Goal: Task Accomplishment & Management: Manage account settings

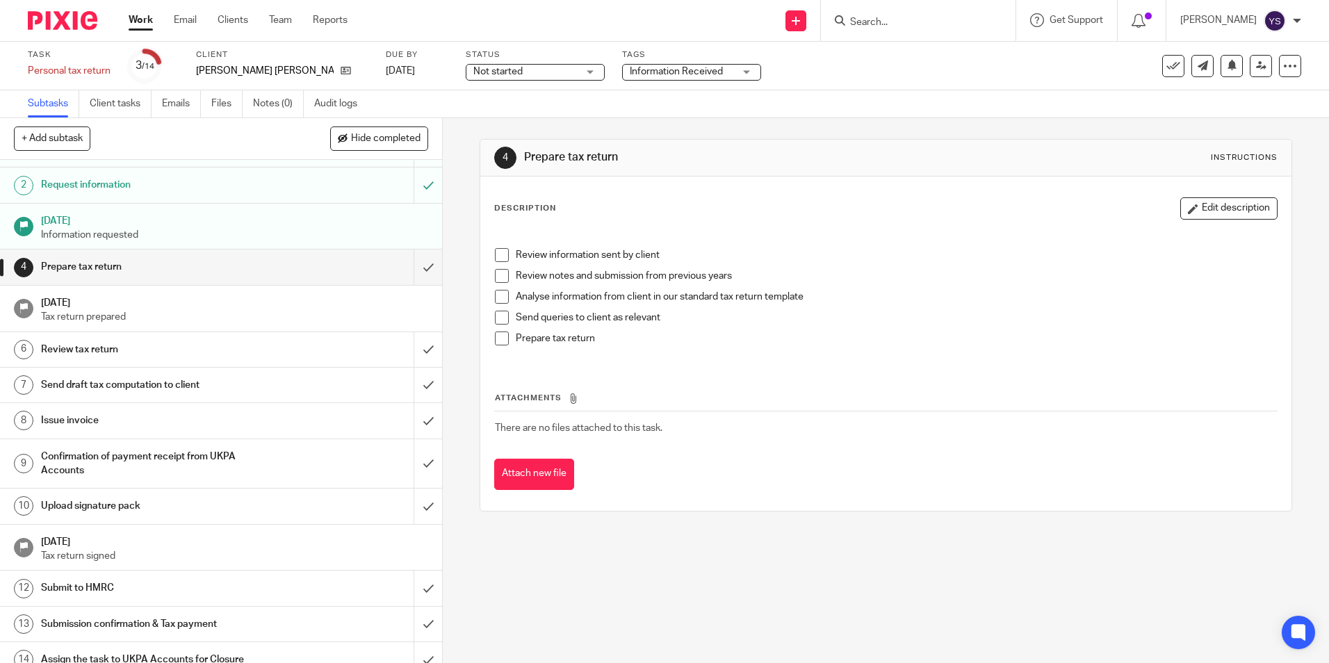
scroll to position [42, 0]
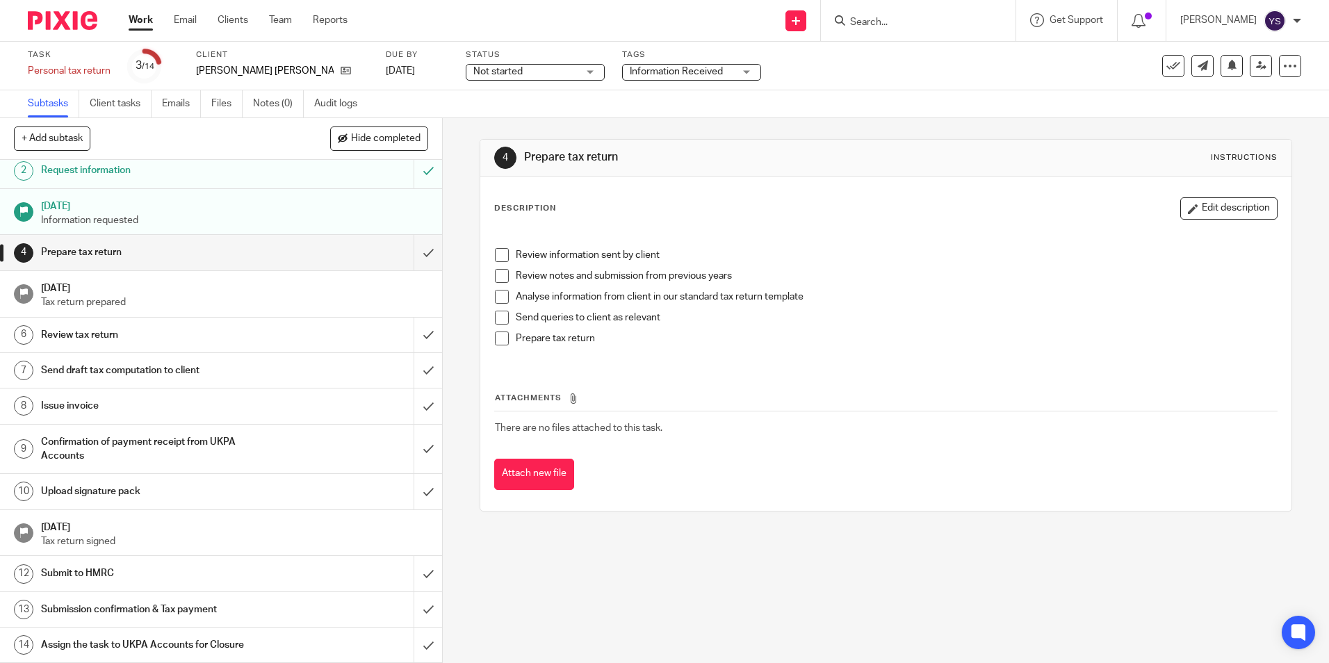
click at [495, 258] on span at bounding box center [502, 255] width 14 height 14
click at [500, 277] on span at bounding box center [502, 276] width 14 height 14
click at [1293, 44] on div at bounding box center [1282, 43] width 38 height 17
click at [1135, 18] on icon at bounding box center [1138, 21] width 14 height 14
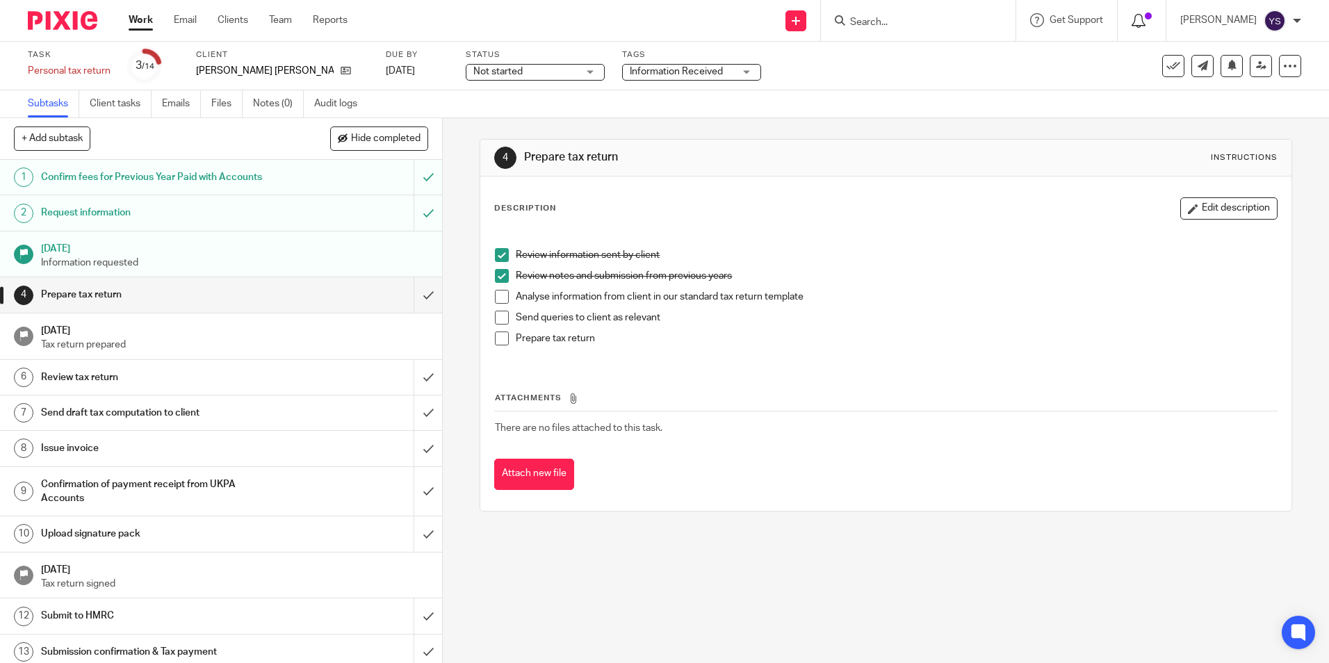
click at [1148, 15] on span at bounding box center [1148, 16] width 7 height 7
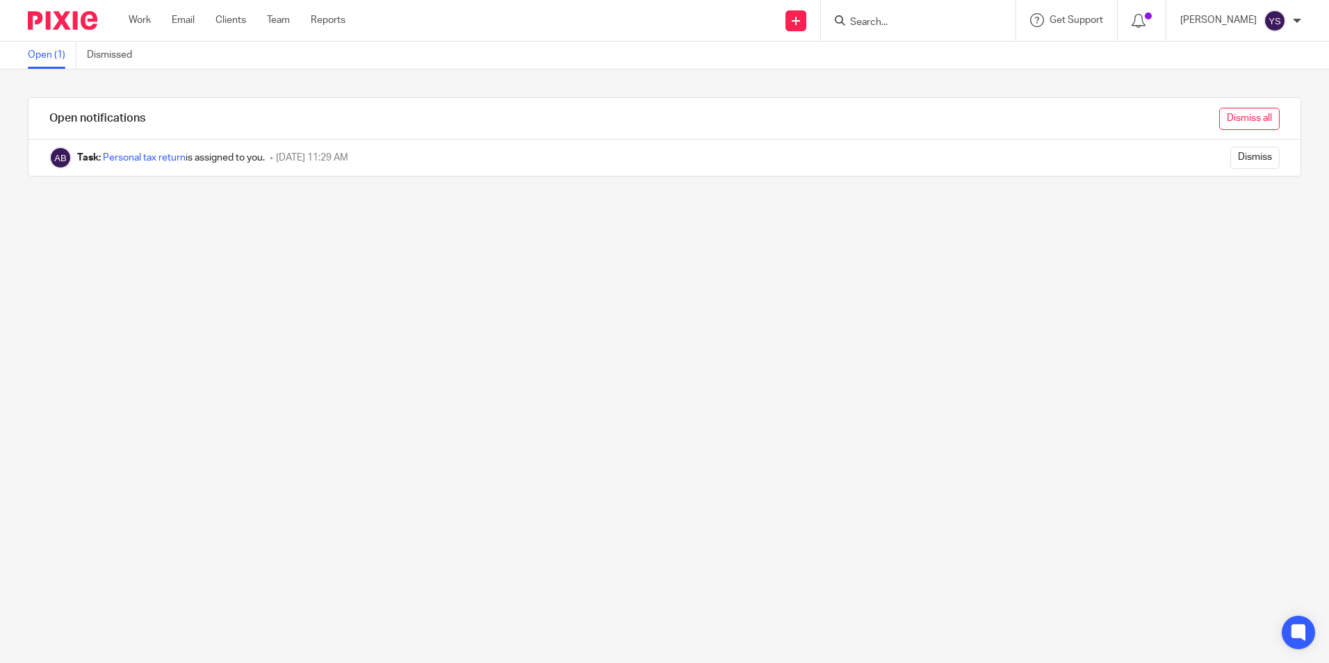
click at [1221, 113] on input "Dismiss all" at bounding box center [1249, 119] width 60 height 22
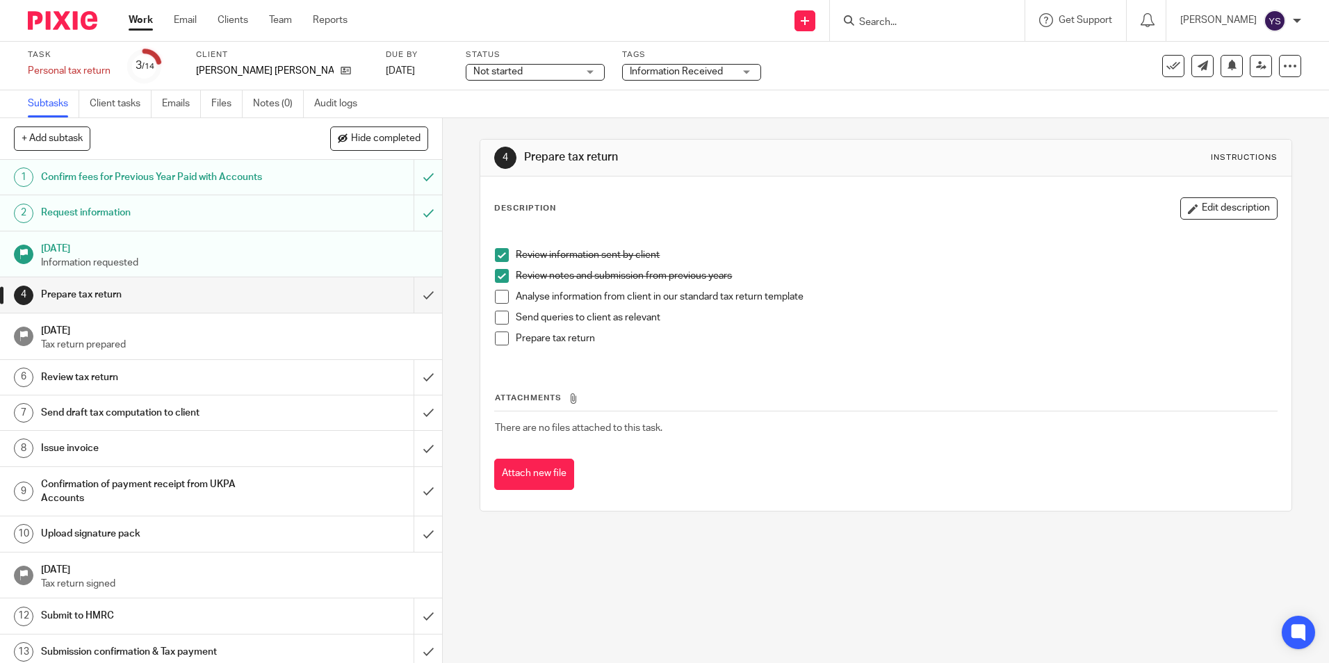
click at [552, 64] on div "Not started Not started" at bounding box center [535, 72] width 139 height 17
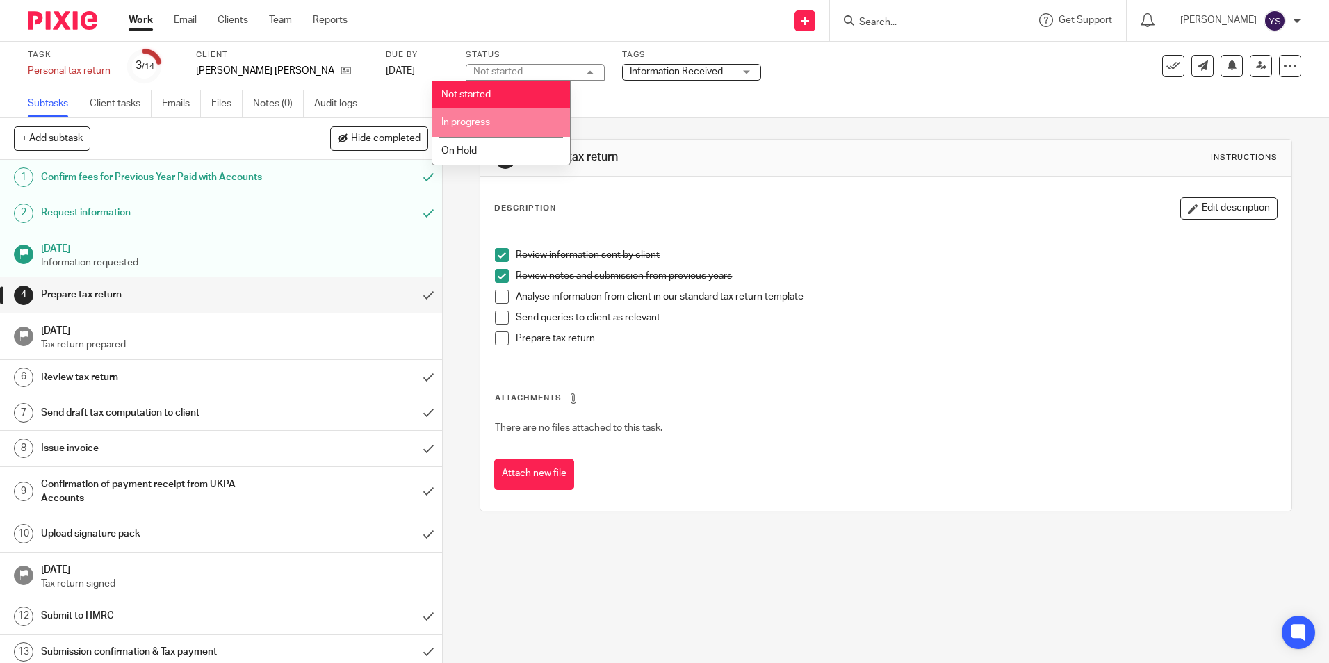
click at [521, 123] on li "In progress" at bounding box center [501, 122] width 138 height 28
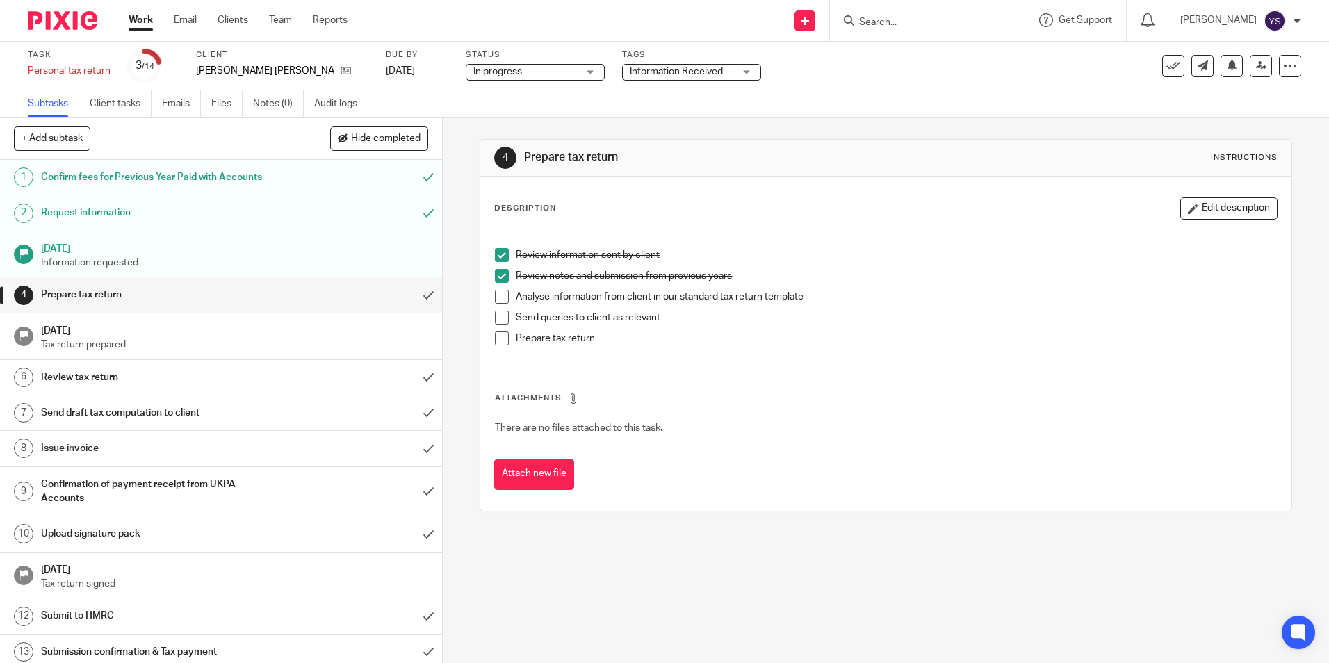
click at [559, 70] on div "In progress In progress" at bounding box center [535, 72] width 139 height 17
click at [595, 111] on div "Subtasks Client tasks Emails Files Notes (0) Audit logs" at bounding box center [664, 104] width 1329 height 28
click at [717, 72] on div "Information Received" at bounding box center [691, 72] width 139 height 17
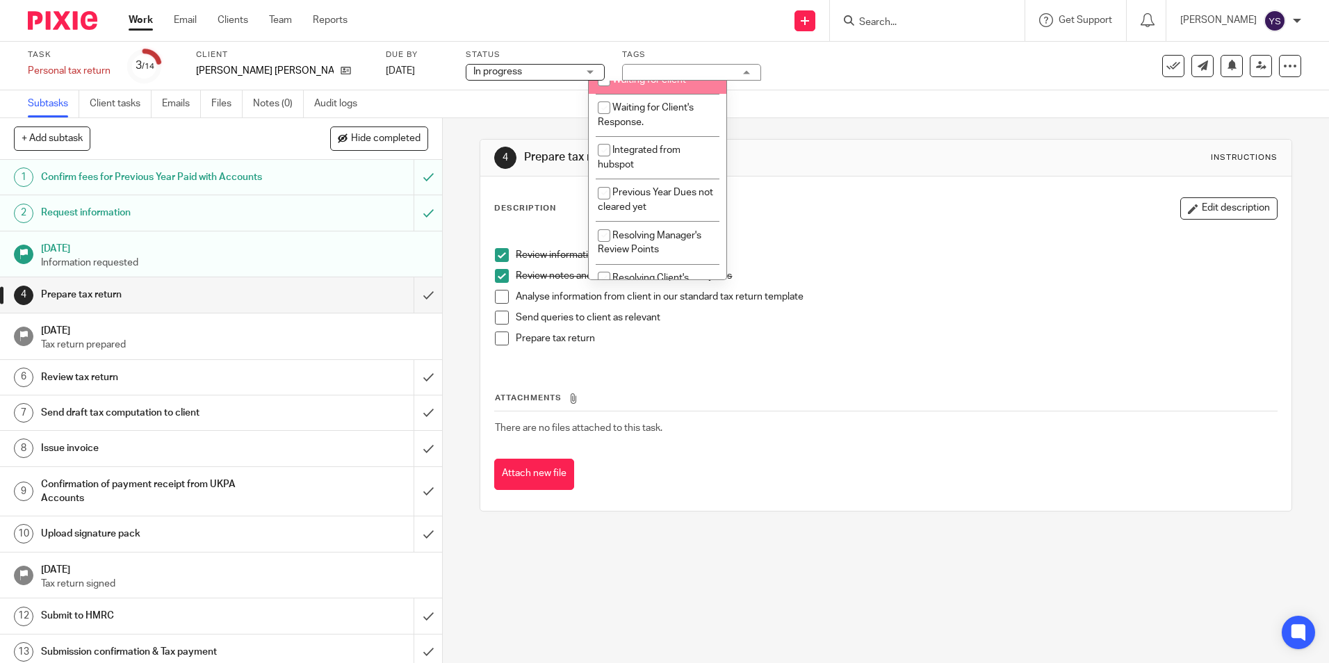
scroll to position [310, 0]
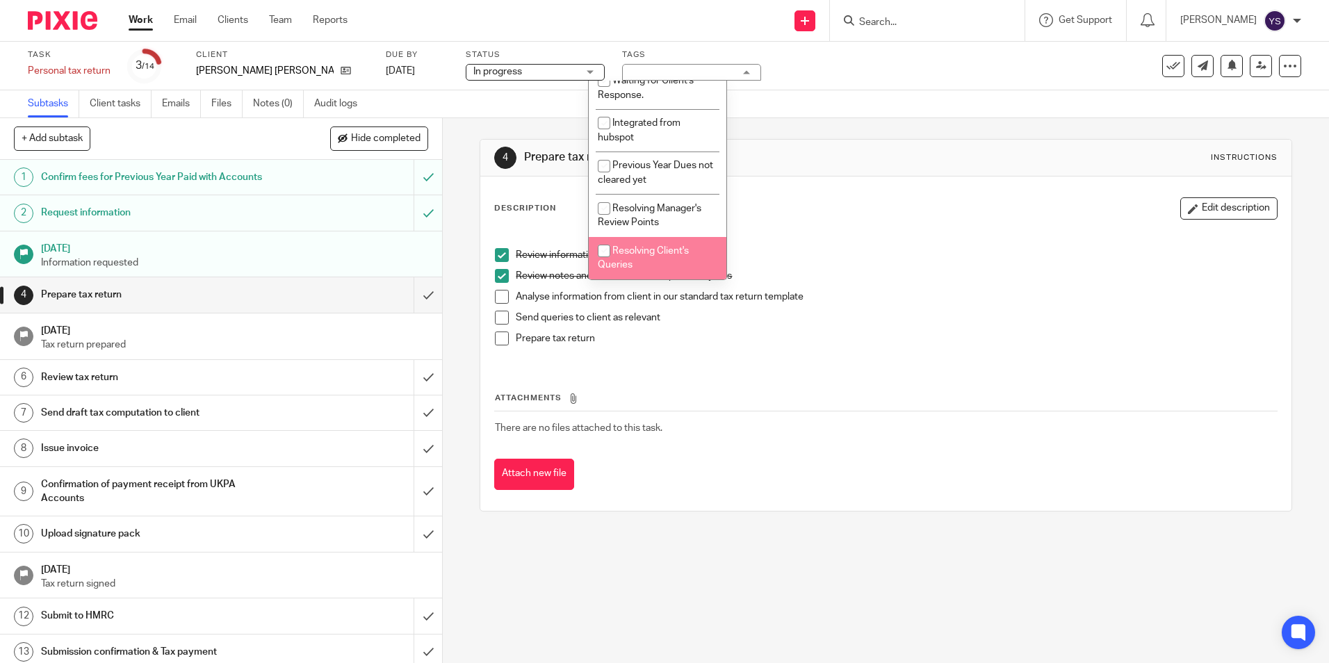
click at [838, 154] on h1 "Prepare tax return" at bounding box center [719, 157] width 391 height 15
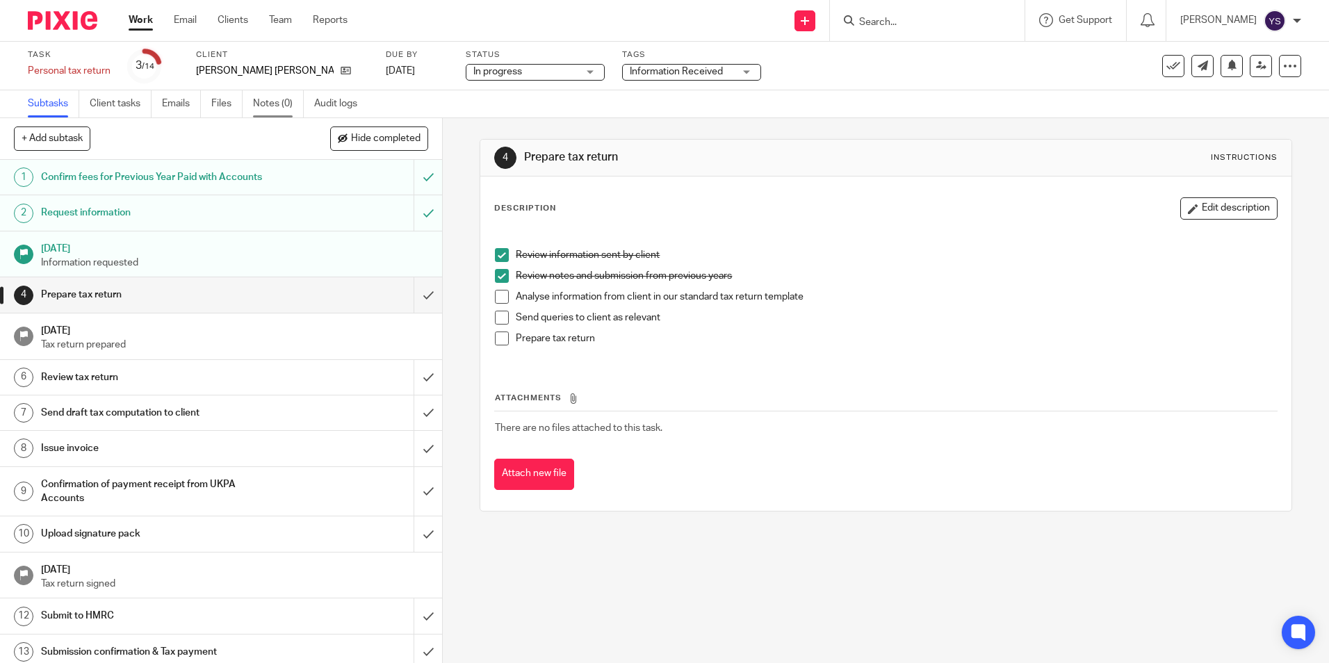
click at [297, 107] on link "Notes (0)" at bounding box center [278, 103] width 51 height 27
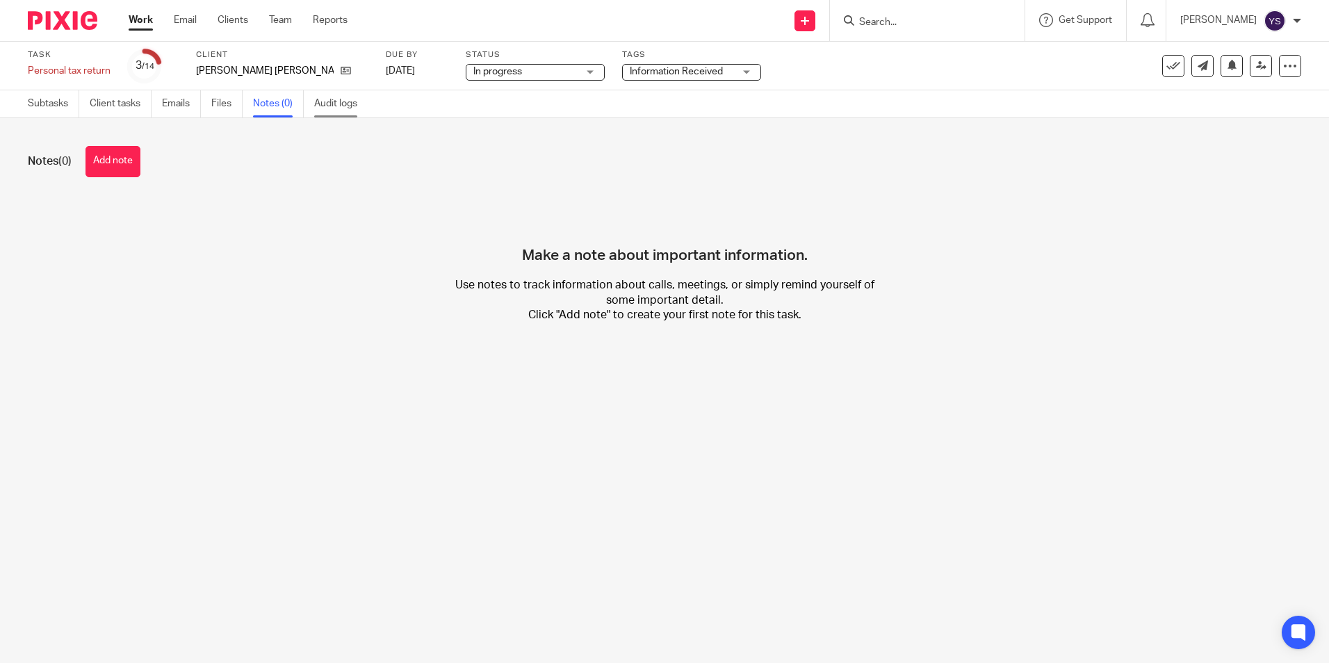
click at [329, 103] on link "Audit logs" at bounding box center [341, 103] width 54 height 27
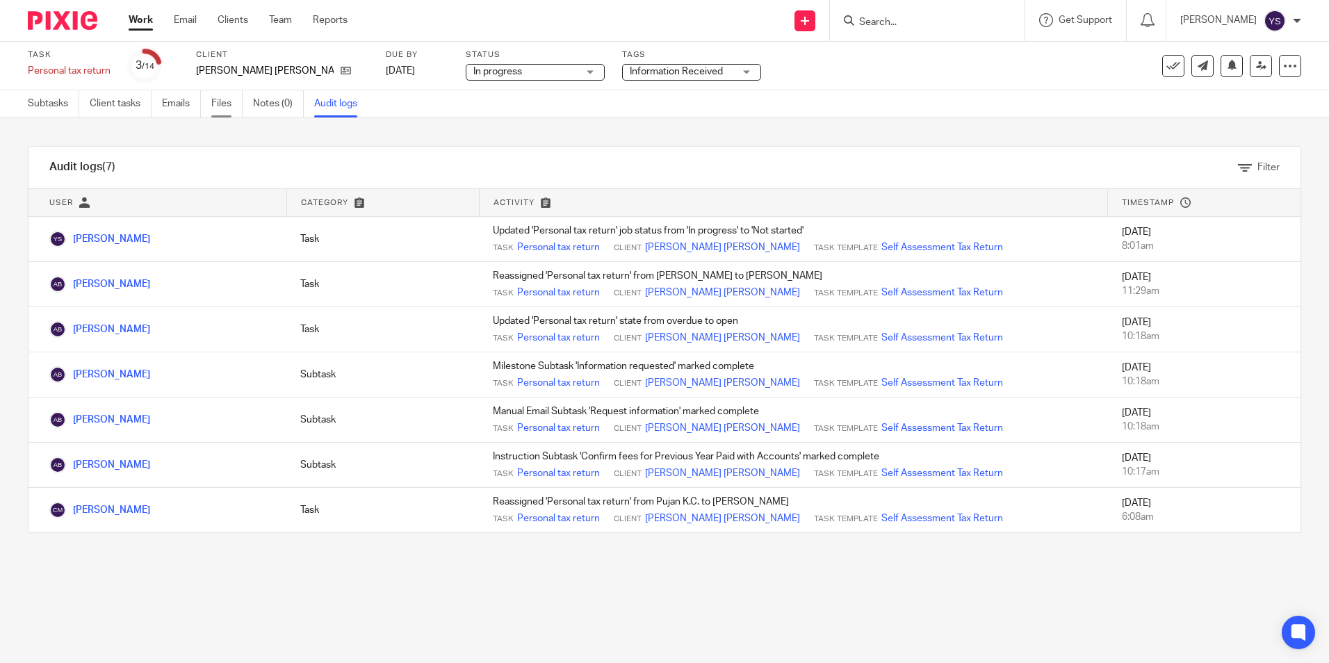
click at [214, 103] on link "Files" at bounding box center [226, 103] width 31 height 27
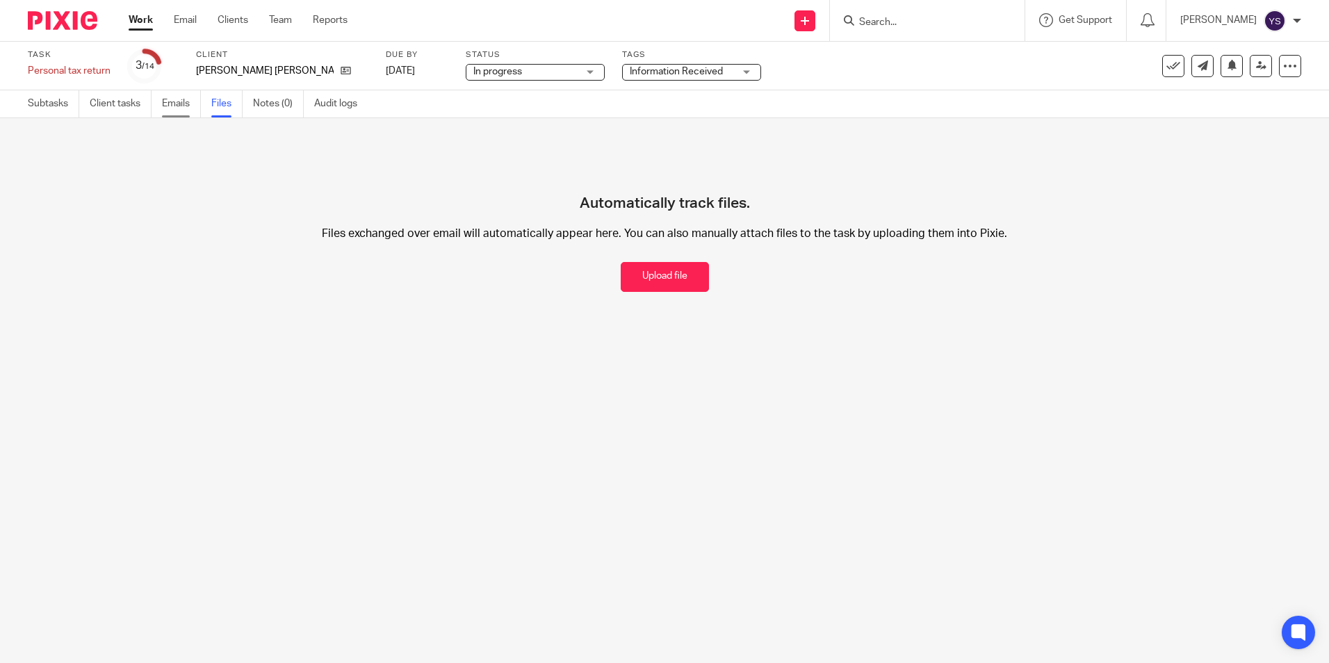
click at [170, 108] on link "Emails" at bounding box center [181, 103] width 39 height 27
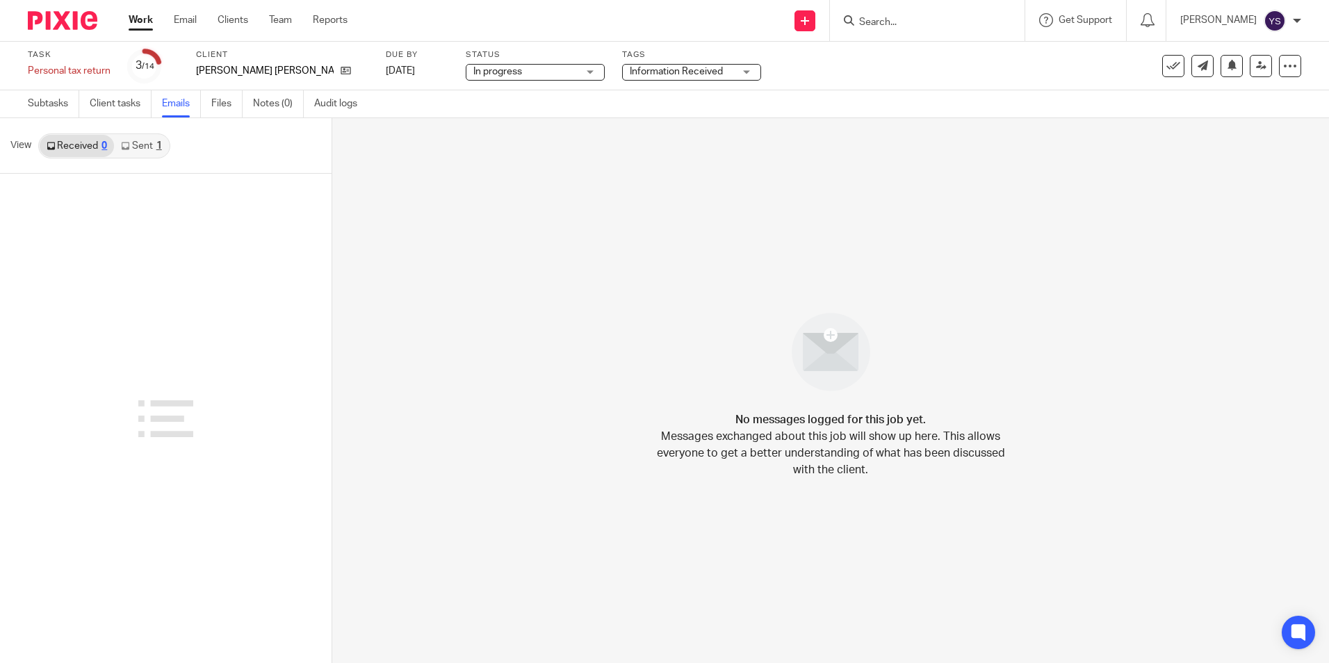
click at [146, 146] on link "Sent 1" at bounding box center [141, 146] width 54 height 22
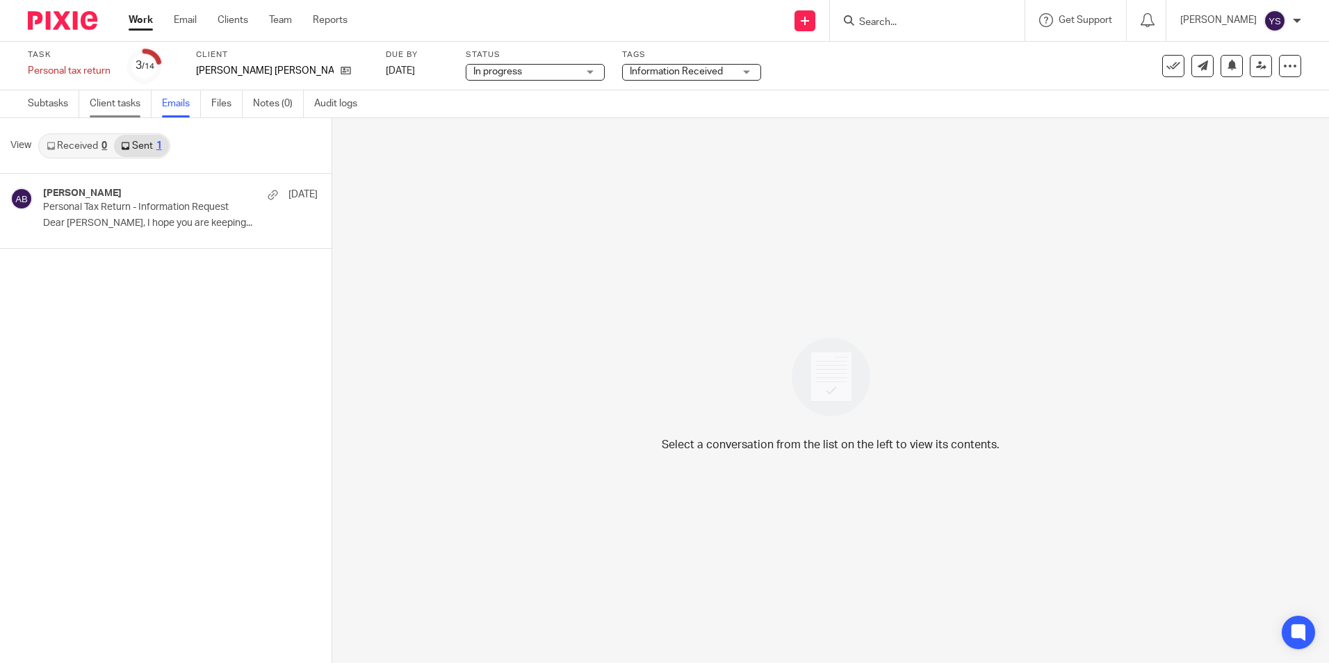
click at [113, 101] on link "Client tasks" at bounding box center [121, 103] width 62 height 27
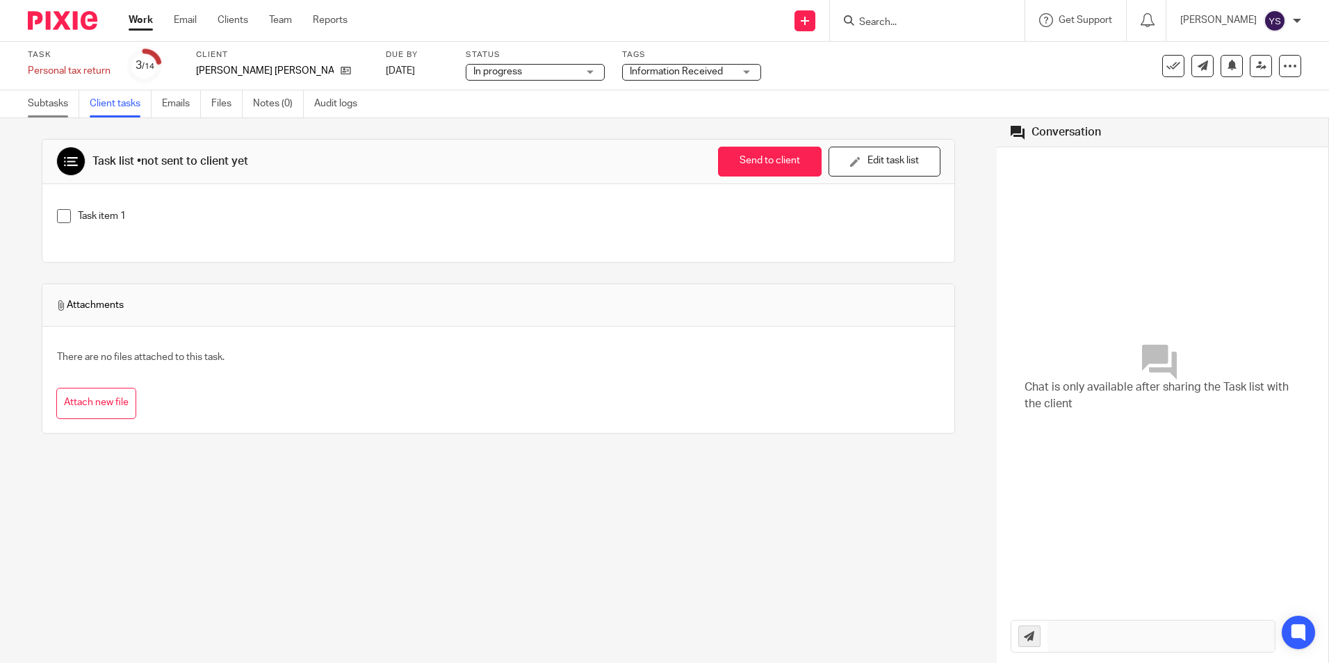
click at [46, 106] on link "Subtasks" at bounding box center [53, 103] width 51 height 27
